Goal: Task Accomplishment & Management: Use online tool/utility

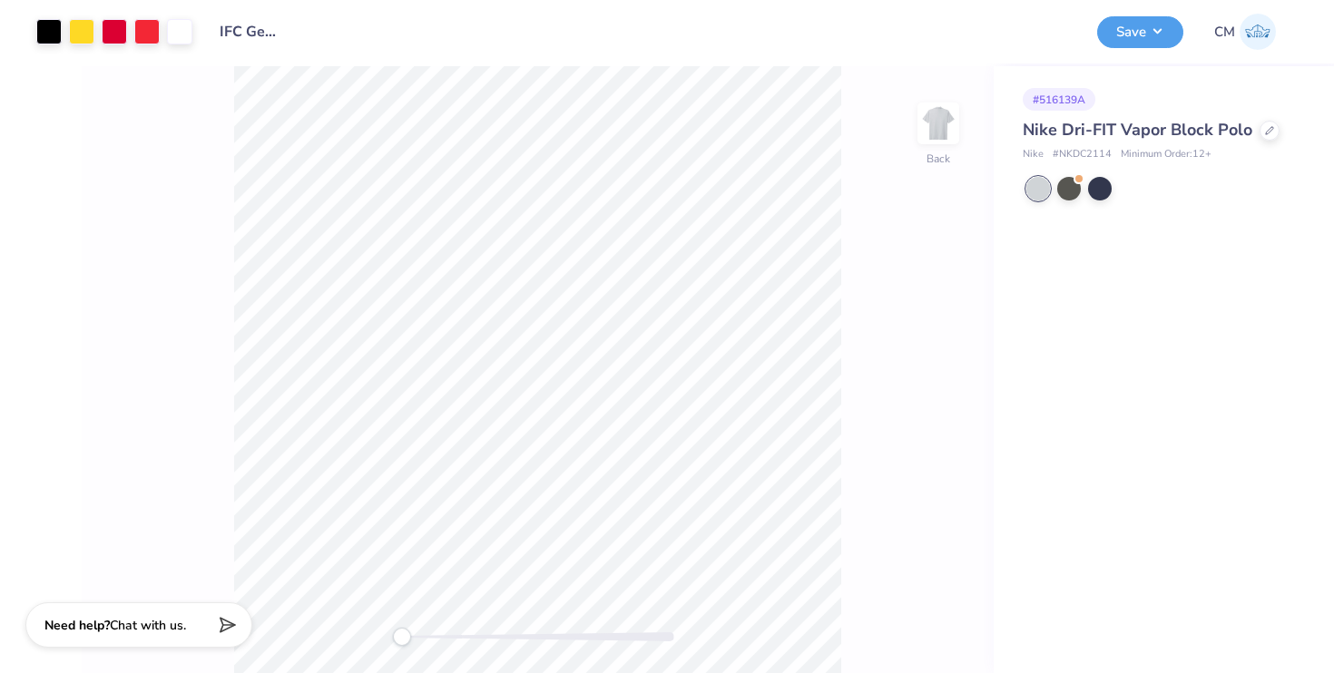
click at [1273, 122] on div "Nike Dri-FIT Vapor Block Polo" at bounding box center [1160, 130] width 275 height 25
click at [1268, 137] on div at bounding box center [1270, 129] width 20 height 20
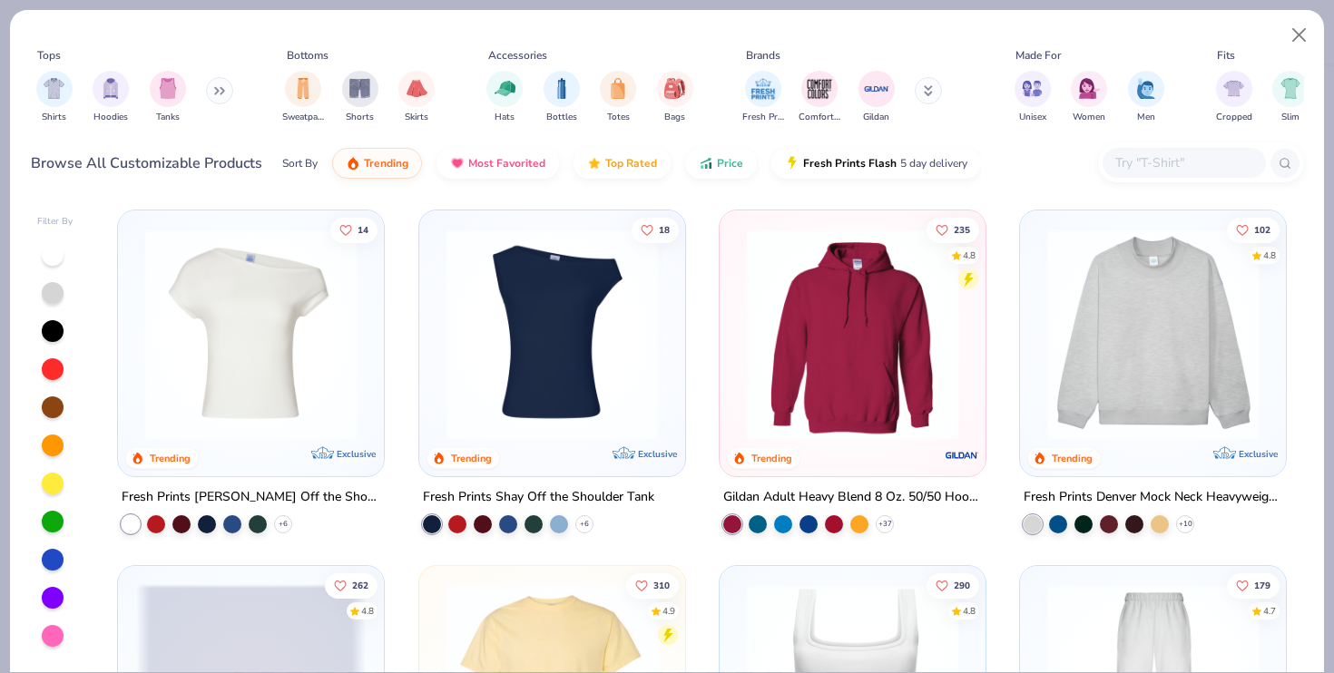
click at [1184, 162] on input "text" at bounding box center [1184, 162] width 140 height 21
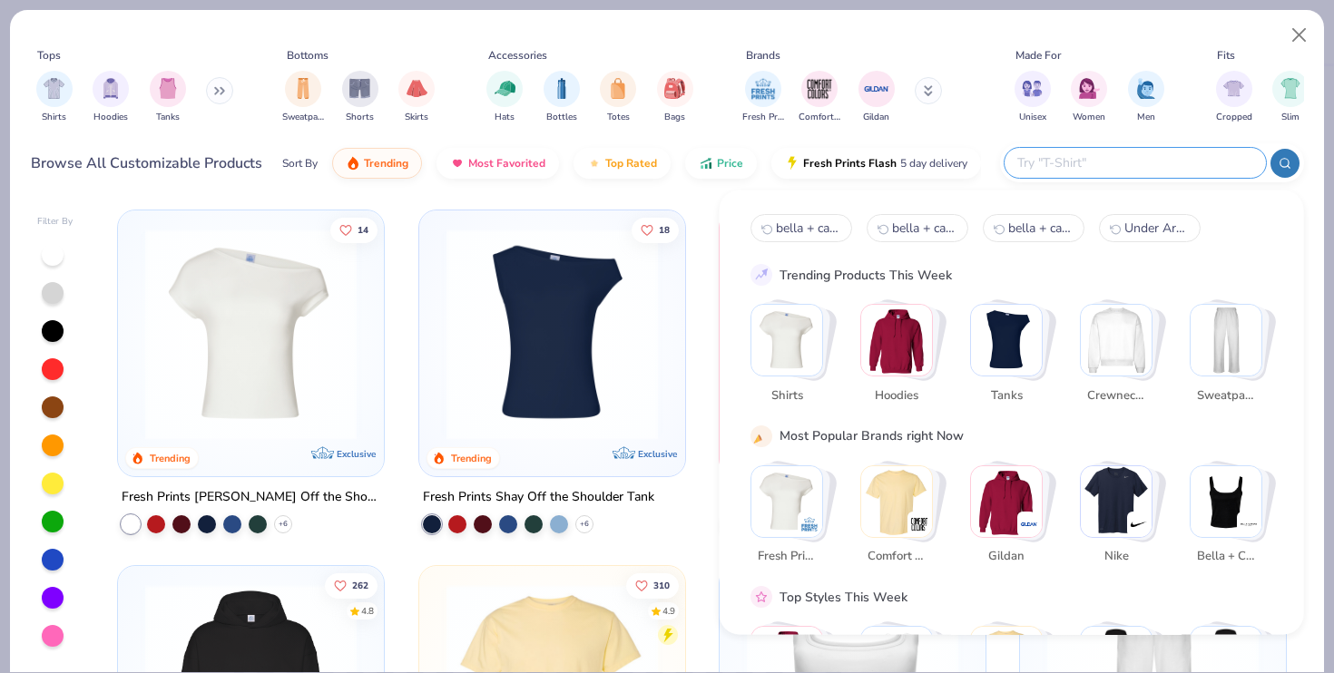
paste input "4528"
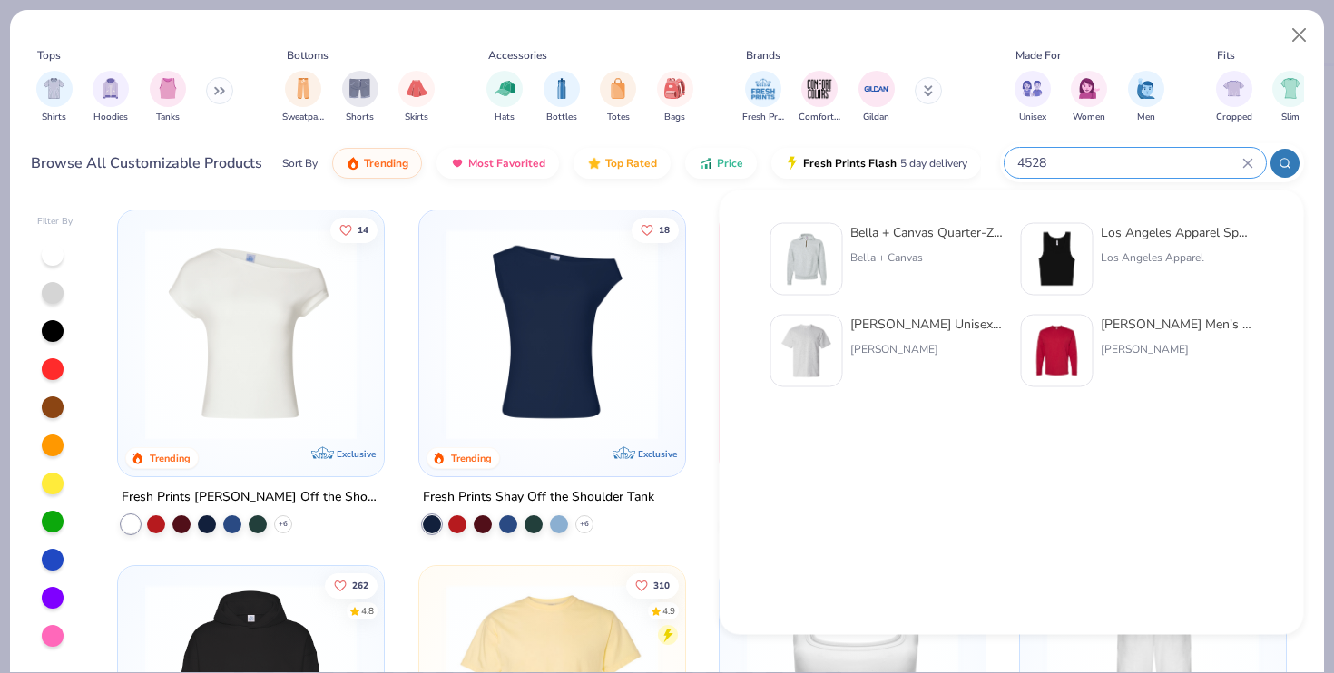
type input "4528"
click at [819, 259] on img at bounding box center [807, 259] width 56 height 56
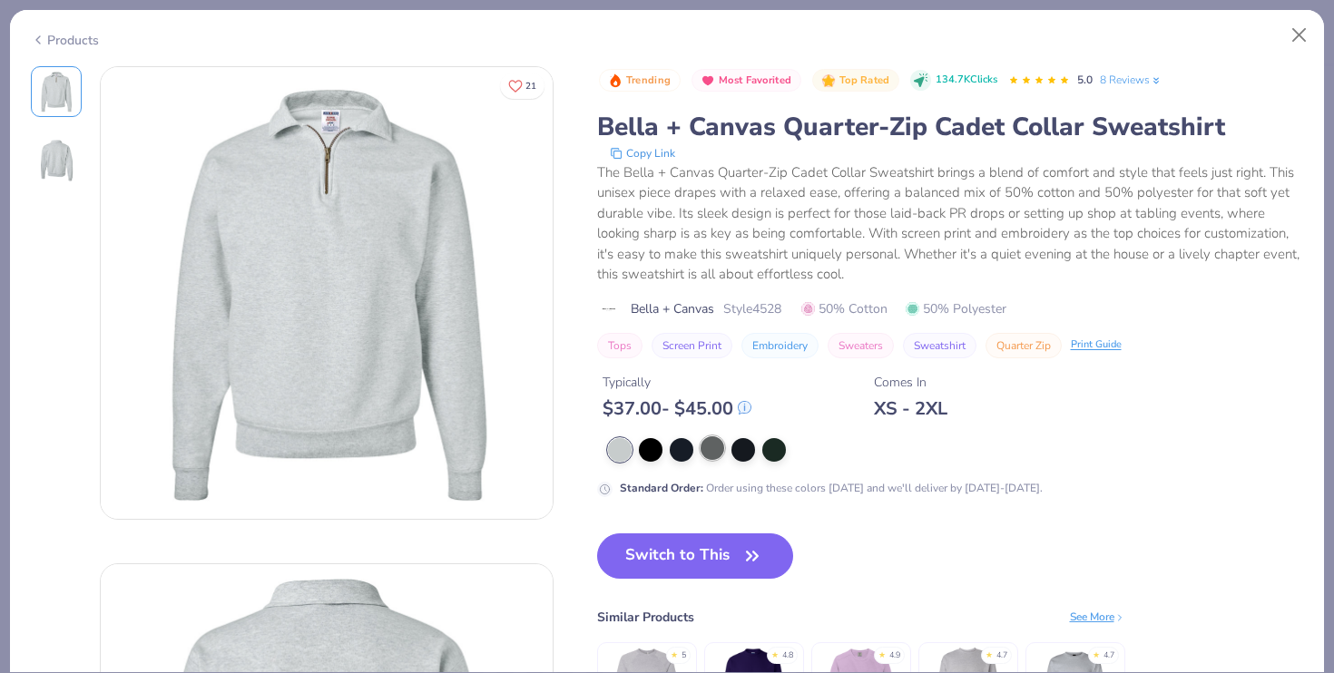
click at [712, 450] on div at bounding box center [713, 449] width 24 height 24
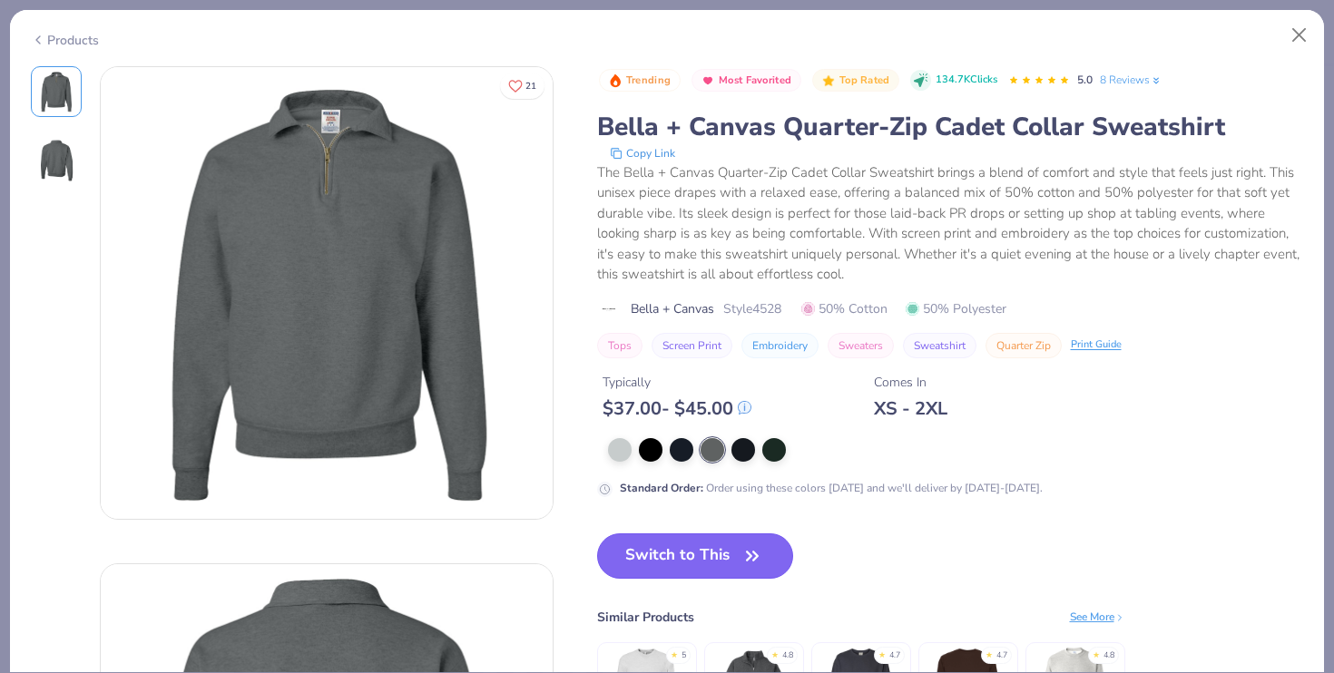
click at [678, 572] on button "Switch to This" at bounding box center [695, 556] width 197 height 45
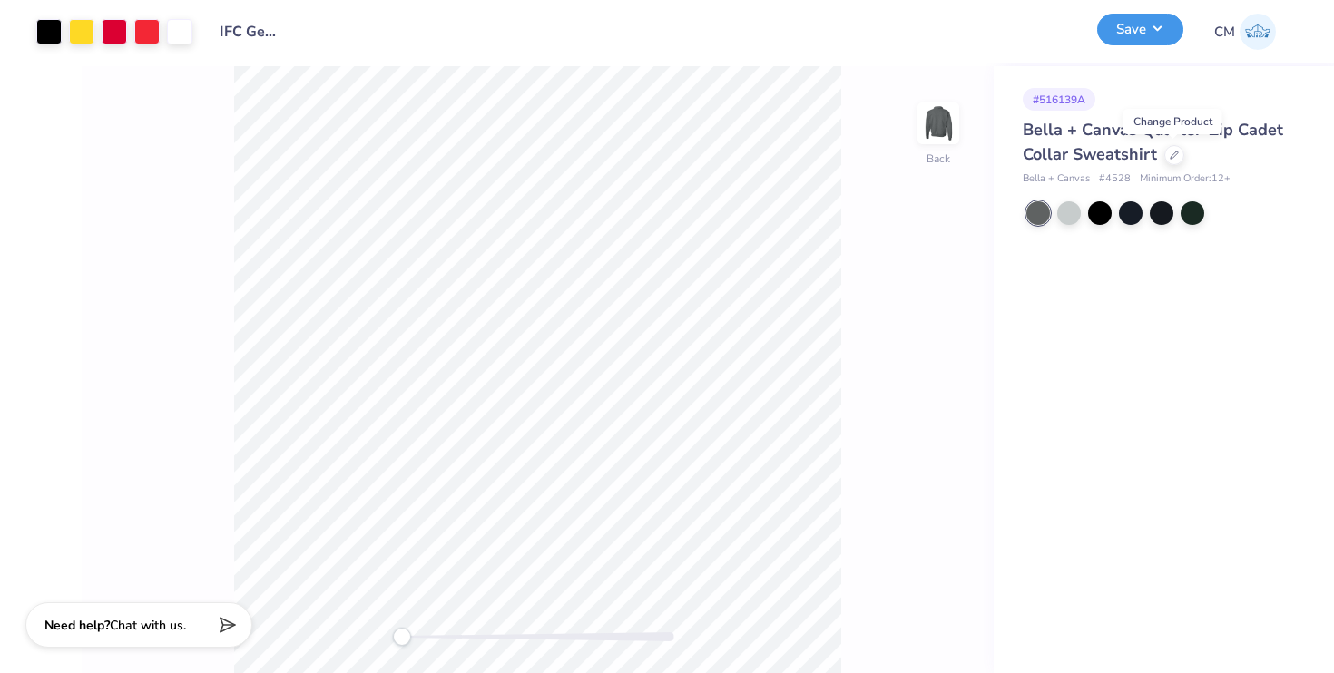
click at [1162, 27] on button "Save" at bounding box center [1140, 30] width 86 height 32
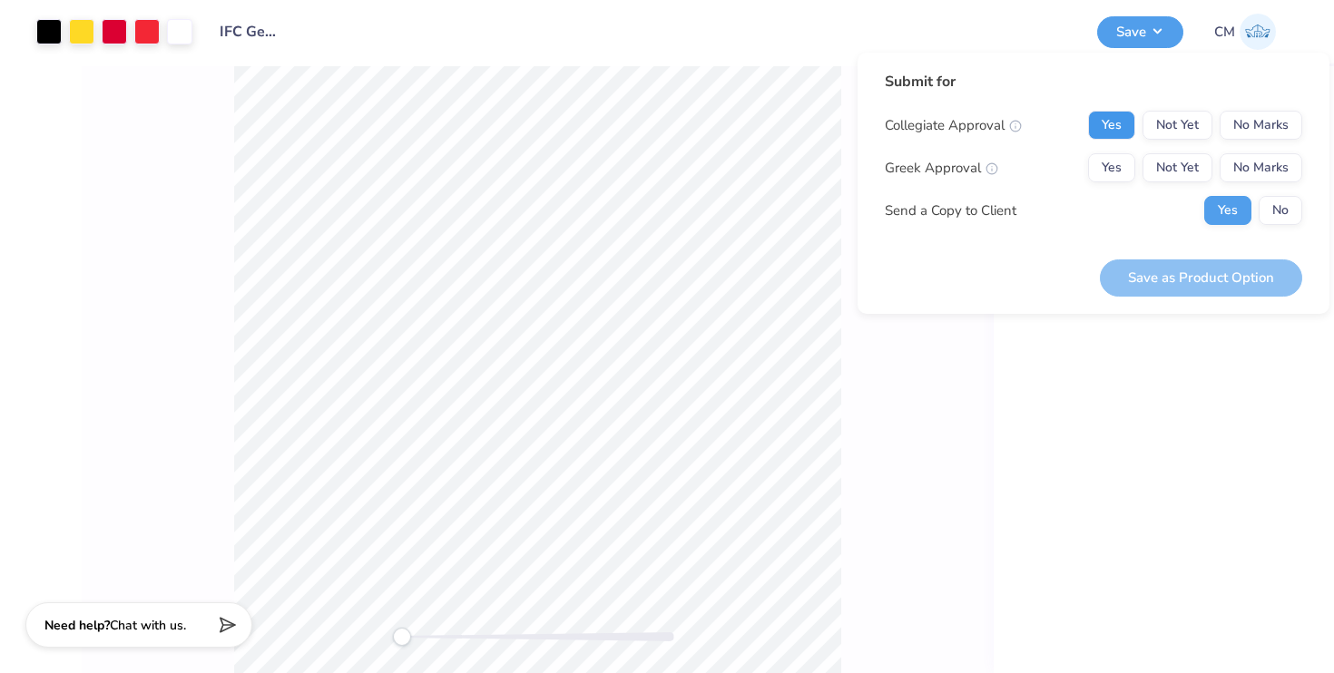
click at [1114, 128] on button "Yes" at bounding box center [1111, 125] width 47 height 29
click at [1114, 160] on button "Yes" at bounding box center [1111, 167] width 47 height 29
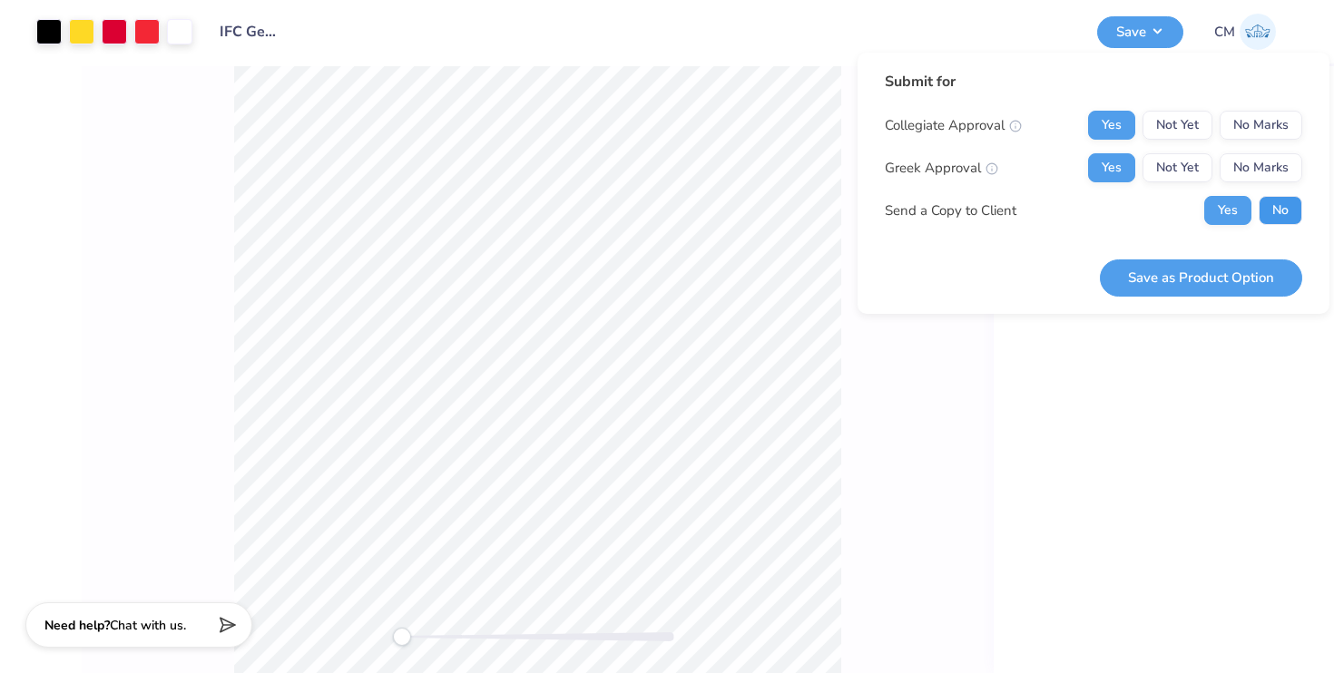
click at [1270, 204] on button "No" at bounding box center [1281, 210] width 44 height 29
click at [1175, 278] on button "Save as Product Option" at bounding box center [1201, 278] width 202 height 37
